Goal: Navigation & Orientation: Find specific page/section

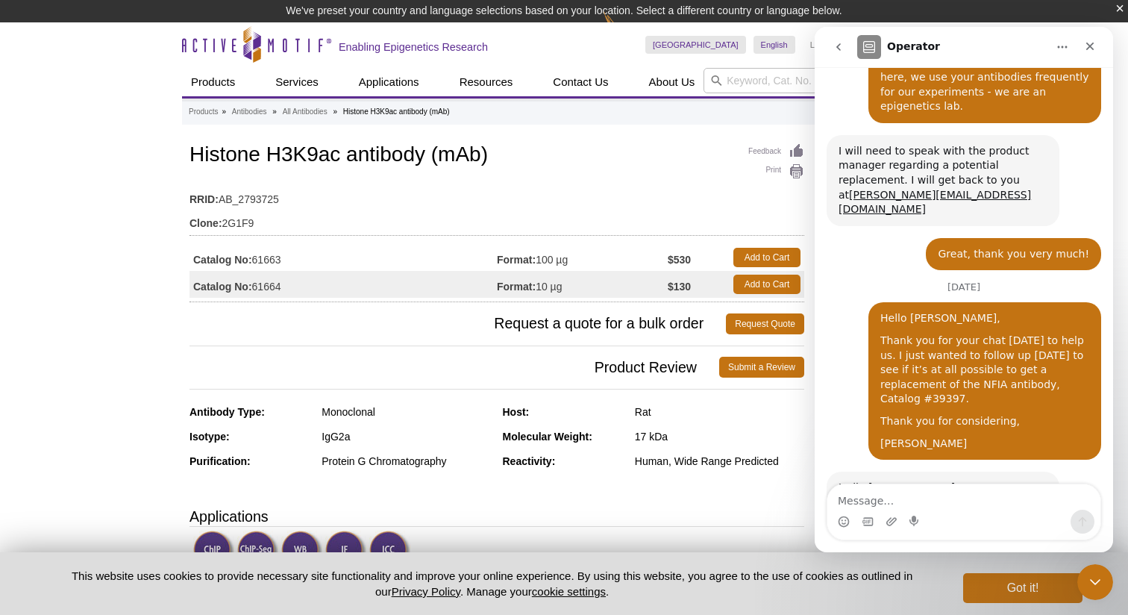
scroll to position [1801, 0]
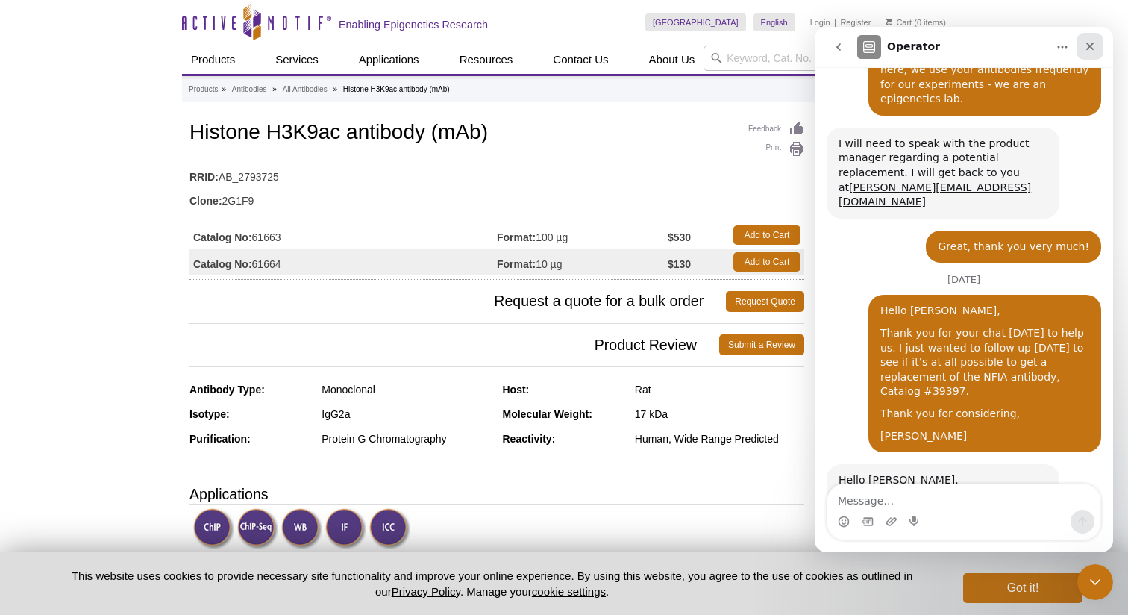
click at [1087, 47] on icon "Close" at bounding box center [1090, 46] width 12 height 12
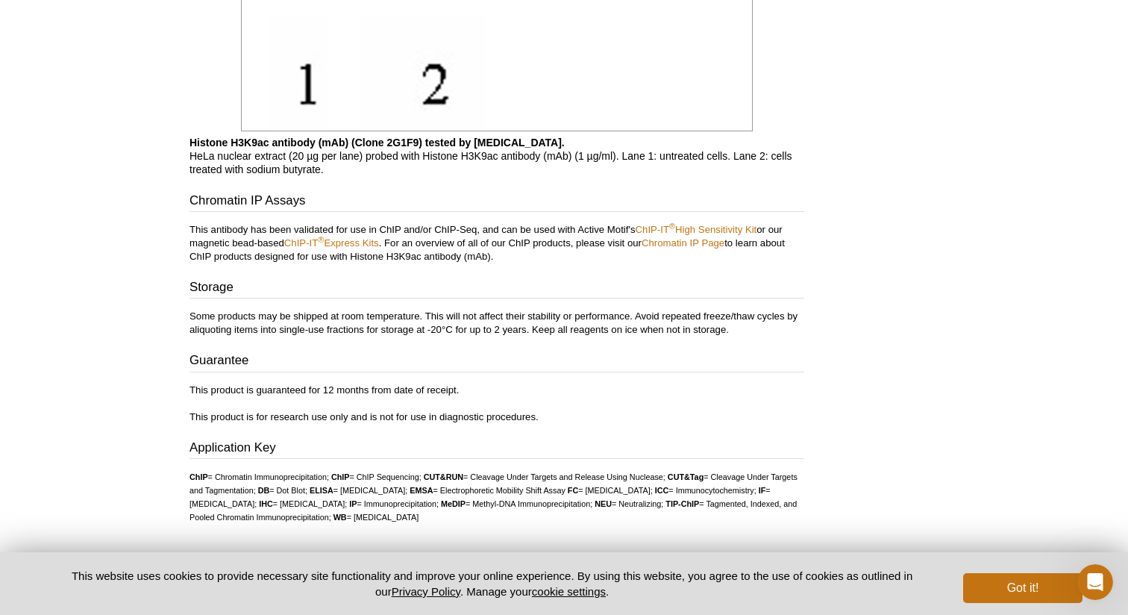
scroll to position [2430, 0]
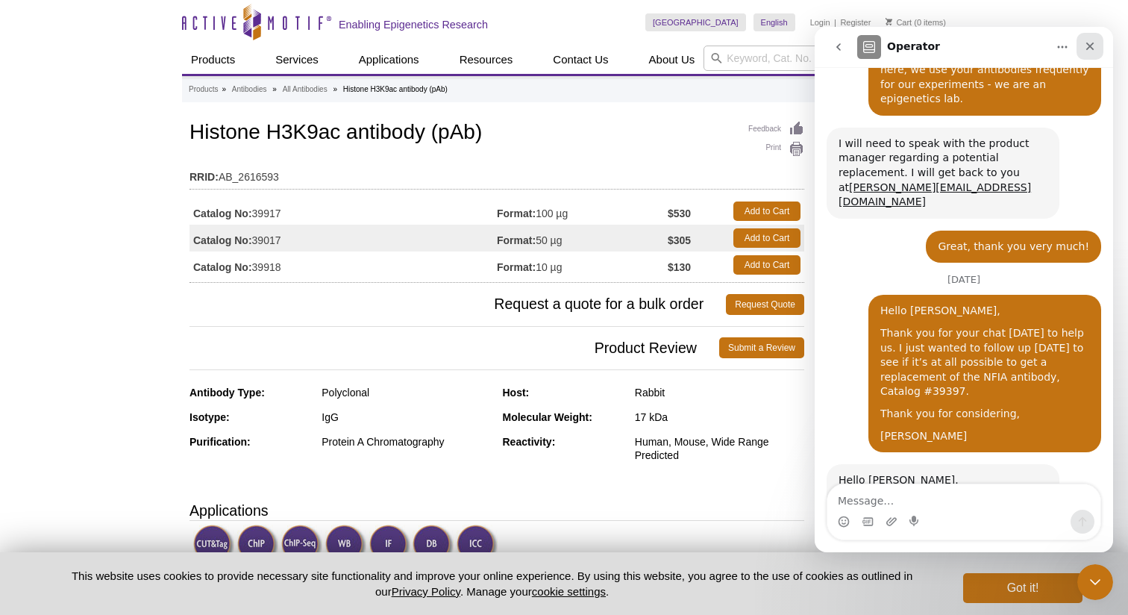
click at [1093, 45] on icon "Close" at bounding box center [1090, 46] width 12 height 12
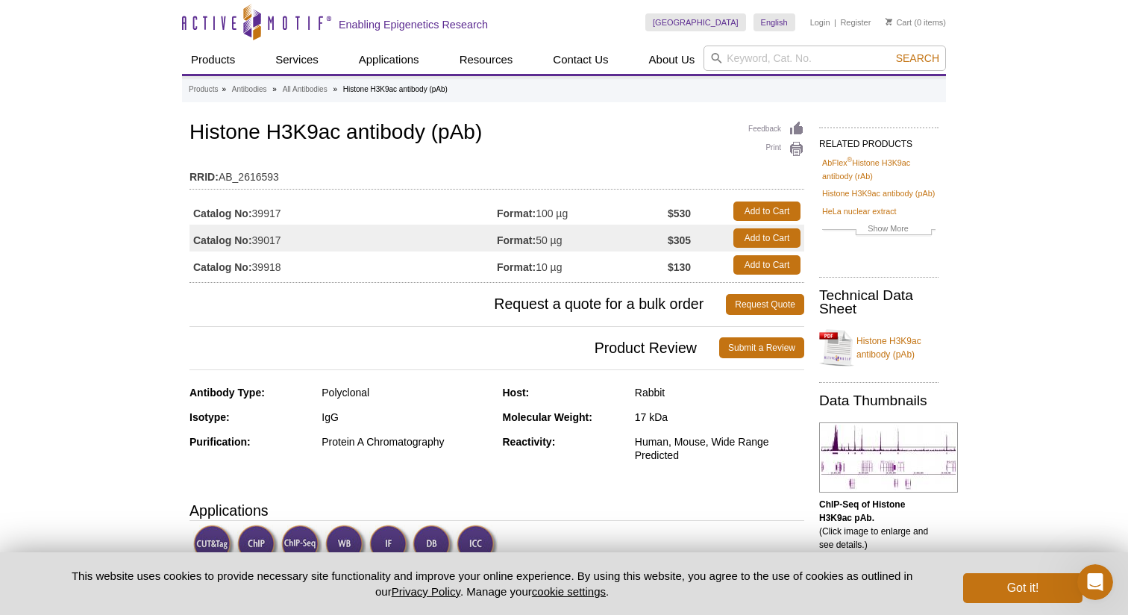
scroll to position [1801, 0]
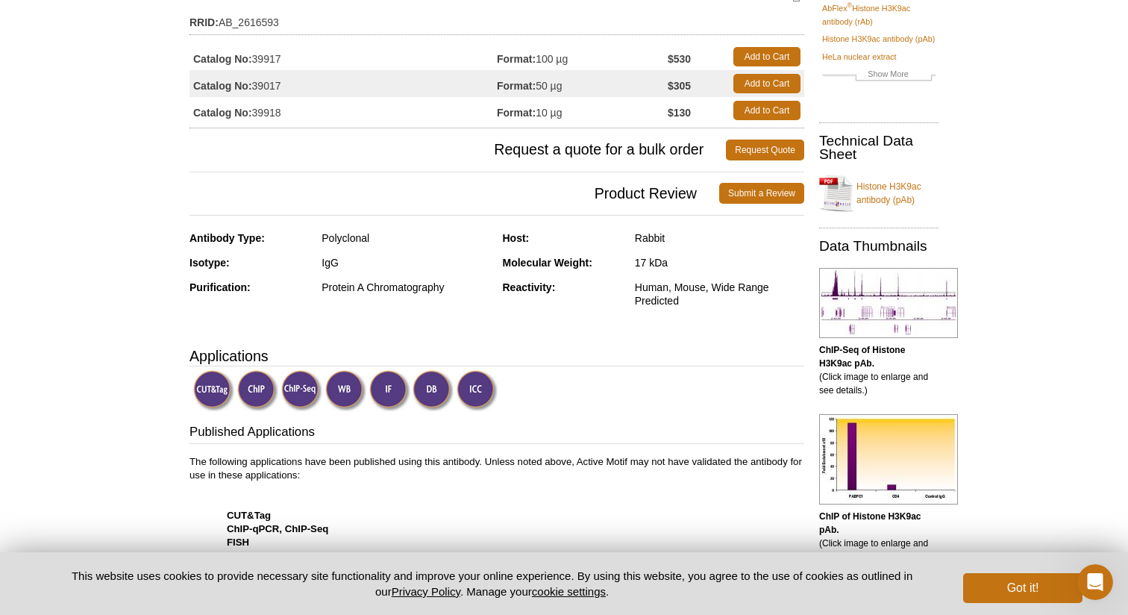
scroll to position [0, 0]
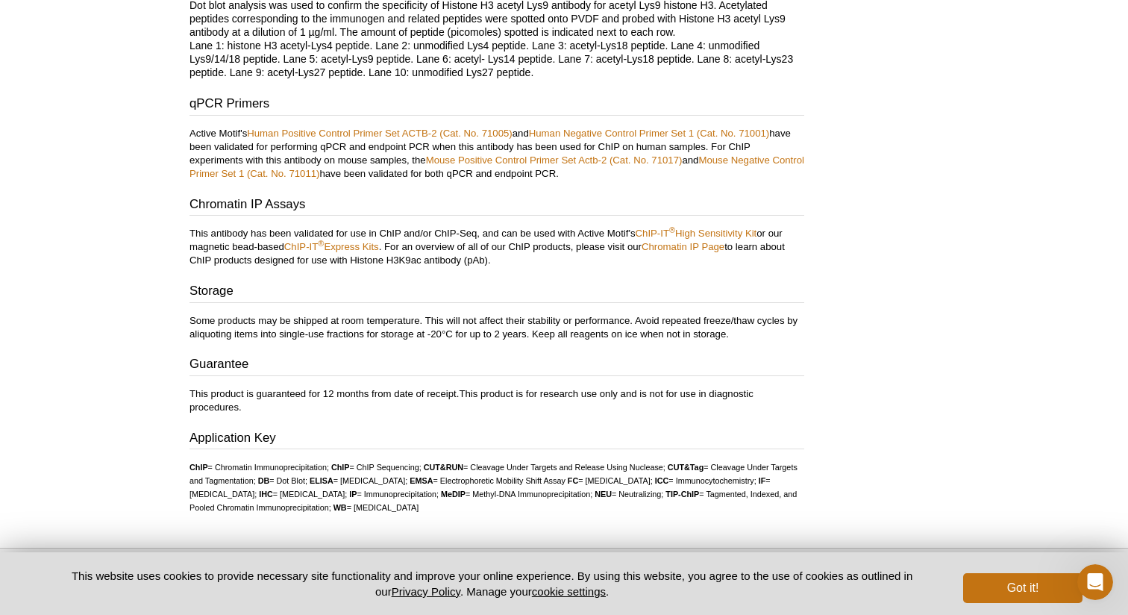
scroll to position [4528, 0]
